Goal: Information Seeking & Learning: Learn about a topic

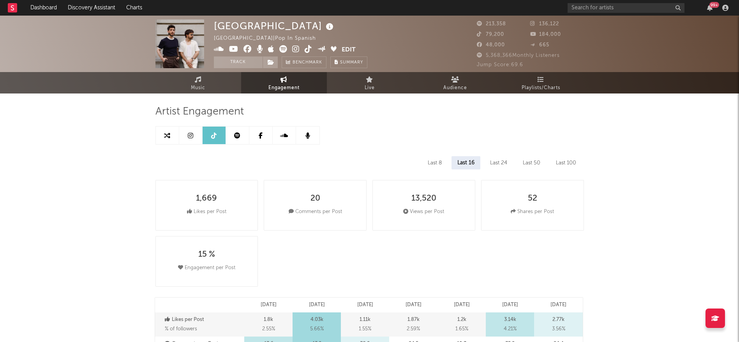
select select "6m"
click at [620, 5] on input "text" at bounding box center [625, 8] width 117 height 10
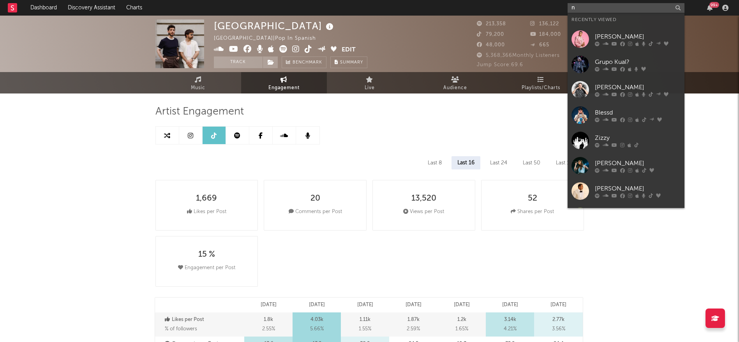
click at [620, 5] on input "n" at bounding box center [625, 8] width 117 height 10
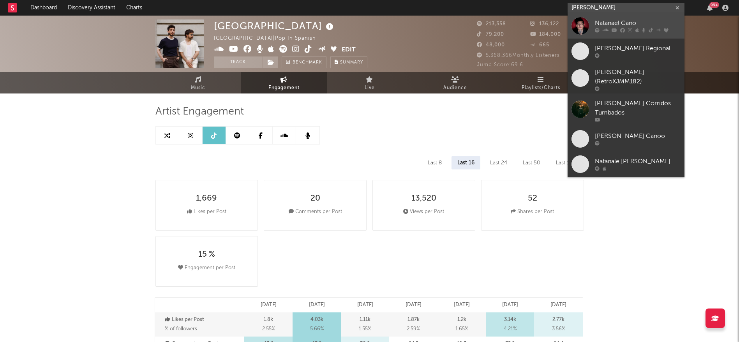
type input "[PERSON_NAME]"
click at [621, 25] on div "Natanael Cano" at bounding box center [638, 23] width 86 height 9
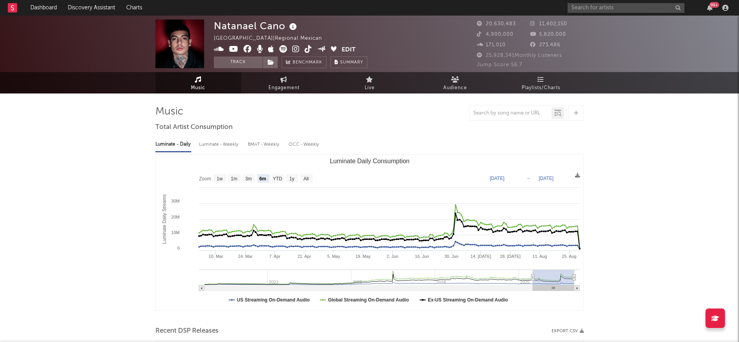
select select "6m"
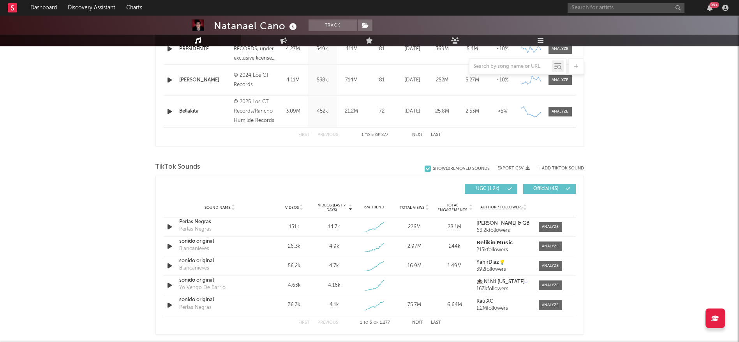
scroll to position [463, 0]
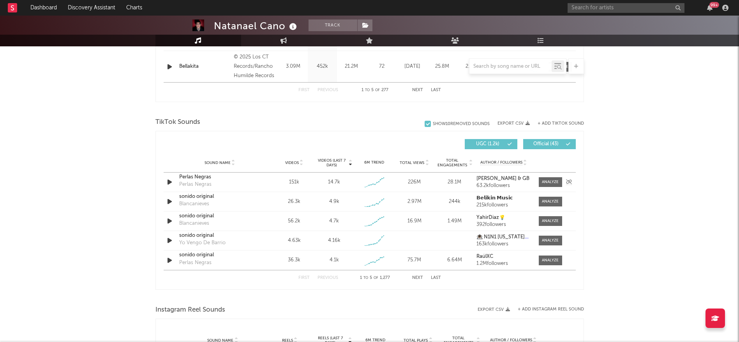
drag, startPoint x: 548, startPoint y: 181, endPoint x: 575, endPoint y: 182, distance: 27.3
click at [548, 181] on div at bounding box center [550, 182] width 17 height 6
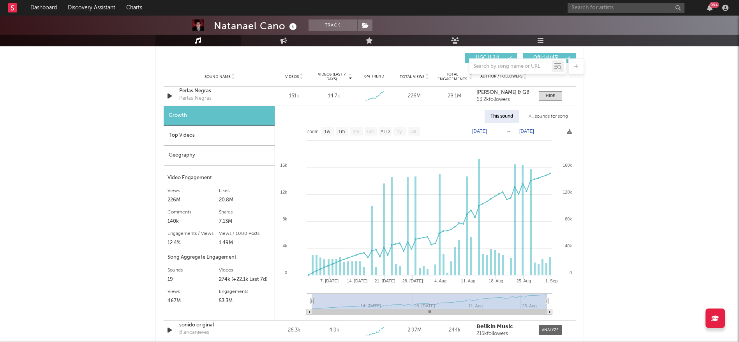
scroll to position [543, 0]
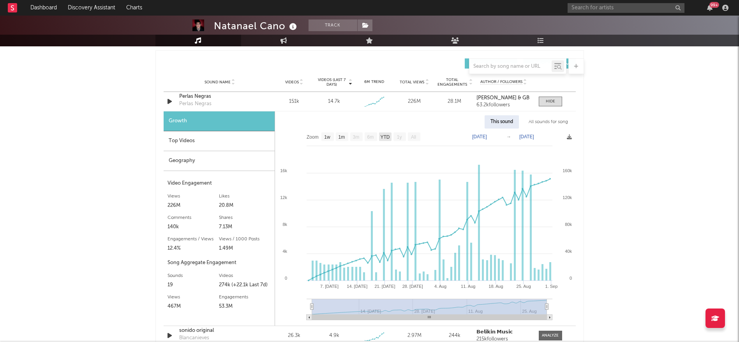
click at [382, 134] on text "YTD" at bounding box center [384, 136] width 9 height 5
click at [388, 135] on text "YTD" at bounding box center [384, 136] width 9 height 5
click at [329, 136] on text "1w" at bounding box center [327, 136] width 6 height 5
select select "1w"
type input "[DATE]"
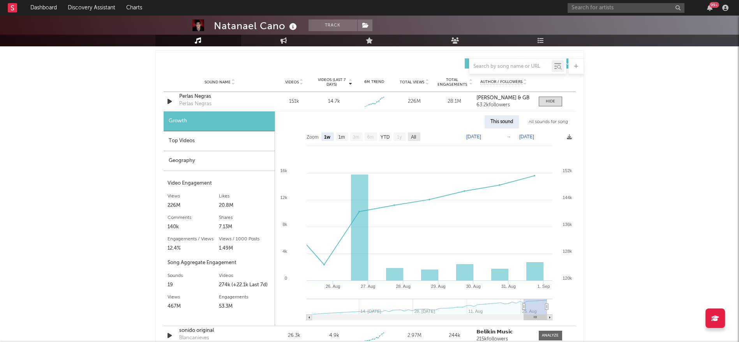
click at [414, 136] on text "All" at bounding box center [412, 136] width 5 height 5
select select "All"
type input "[DATE]"
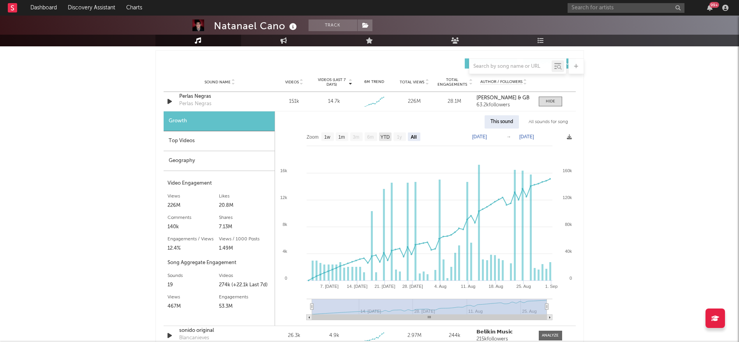
click at [385, 138] on text "YTD" at bounding box center [384, 136] width 9 height 5
click at [339, 136] on text "1m" at bounding box center [341, 136] width 7 height 5
select select "1m"
type input "[DATE]"
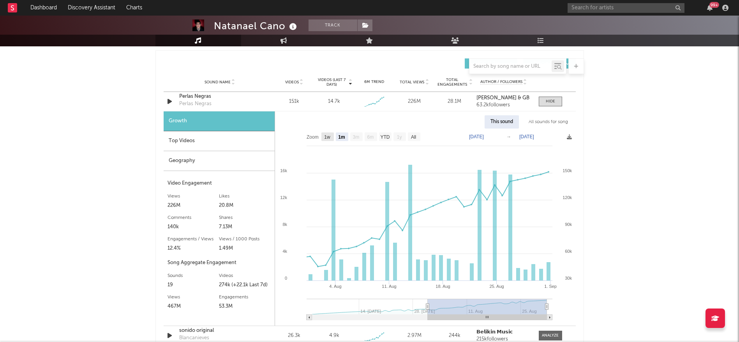
click at [330, 137] on text "1w" at bounding box center [327, 136] width 6 height 5
select select "1w"
type input "[DATE]"
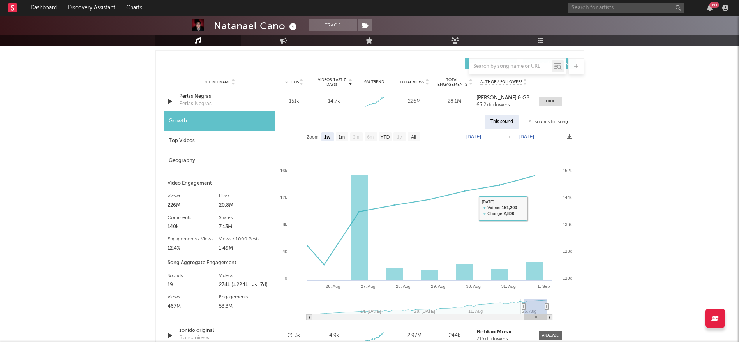
scroll to position [688, 0]
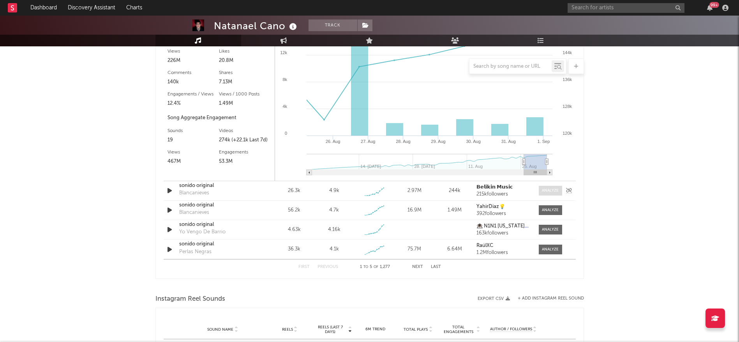
click at [543, 187] on span at bounding box center [550, 191] width 23 height 10
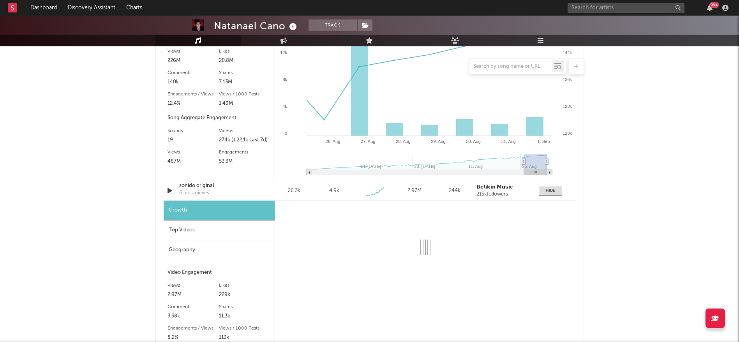
select select "1w"
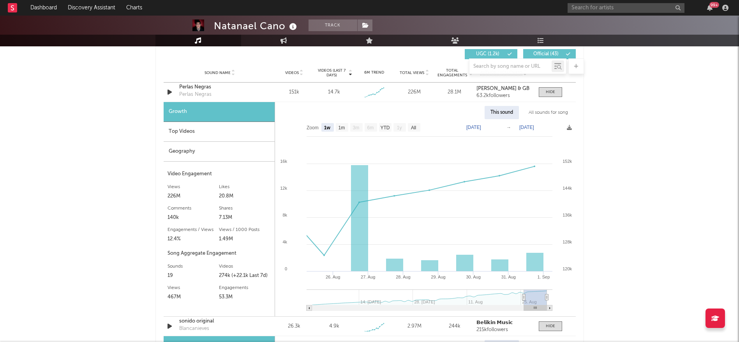
scroll to position [550, 0]
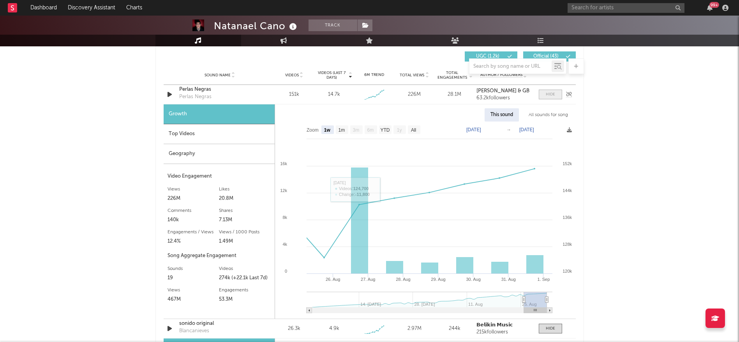
click at [544, 92] on span at bounding box center [550, 95] width 23 height 10
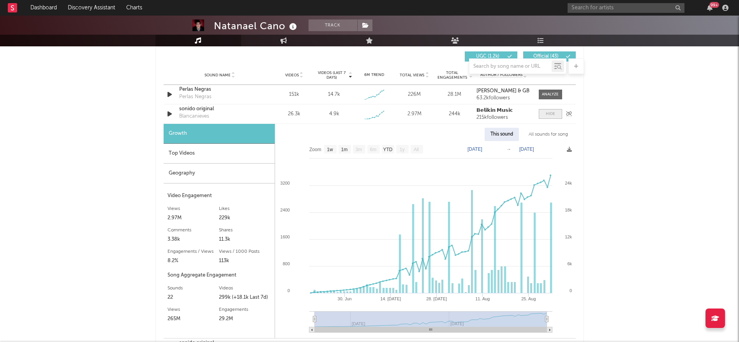
click at [548, 113] on div at bounding box center [550, 114] width 9 height 6
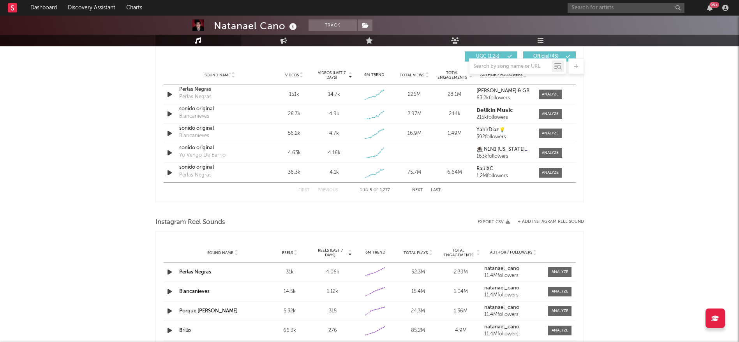
click at [414, 191] on button "Next" at bounding box center [417, 190] width 11 height 4
click at [303, 188] on button "First" at bounding box center [303, 190] width 11 height 4
